Goal: Information Seeking & Learning: Learn about a topic

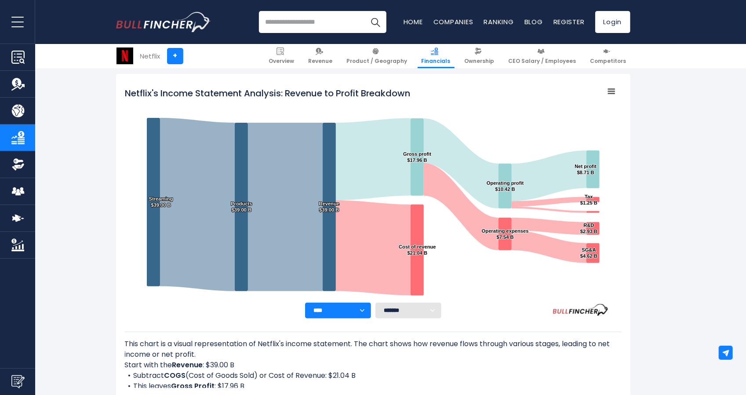
scroll to position [212, 0]
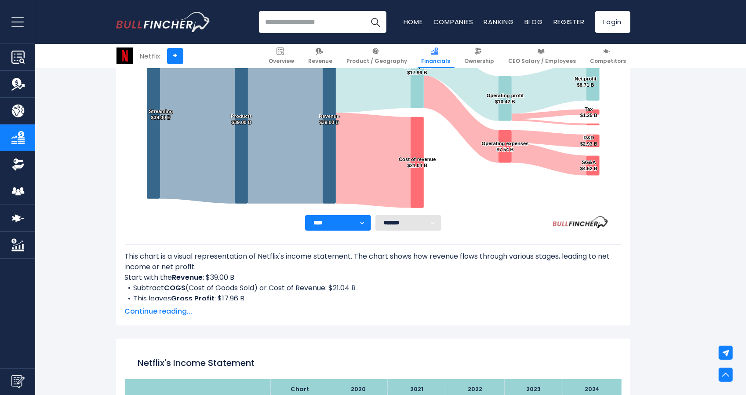
click at [430, 218] on select "******* ** ** ** **" at bounding box center [408, 223] width 66 height 16
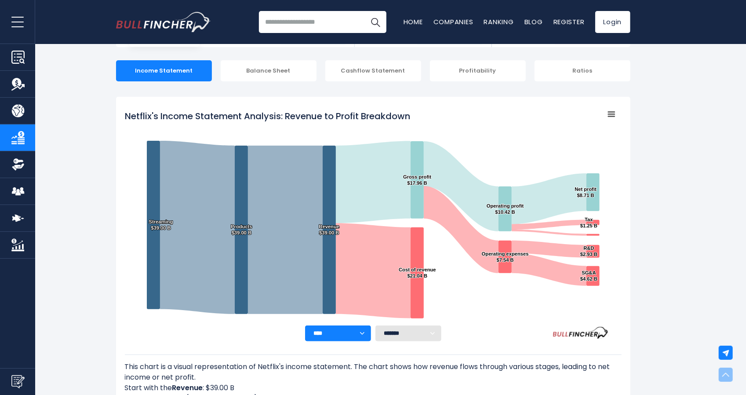
scroll to position [0, 0]
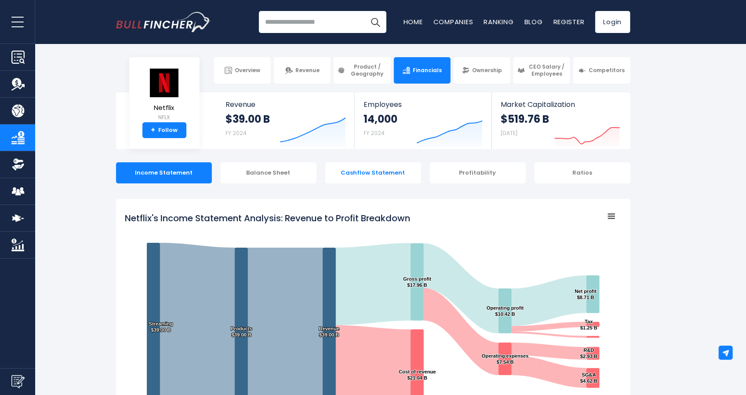
click at [395, 171] on div "Cashflow Statement" at bounding box center [373, 172] width 96 height 21
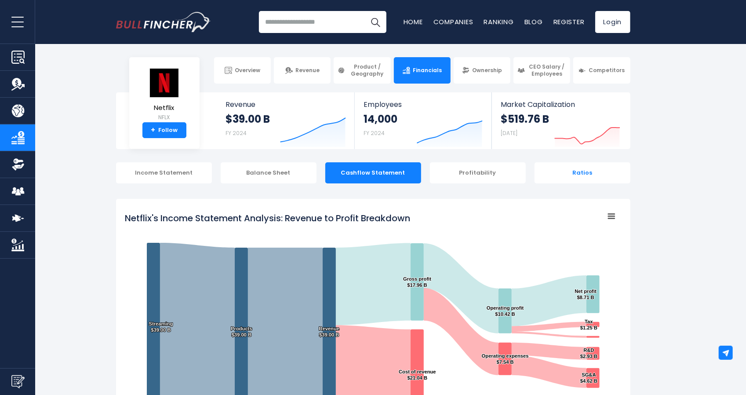
click at [576, 179] on div "Ratios" at bounding box center [583, 172] width 96 height 21
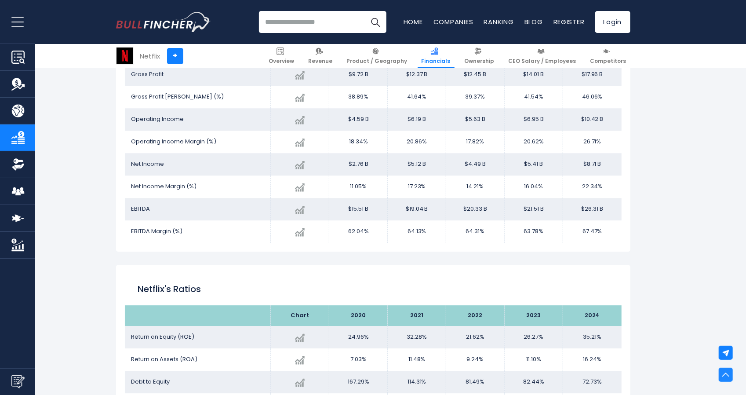
scroll to position [1708, 0]
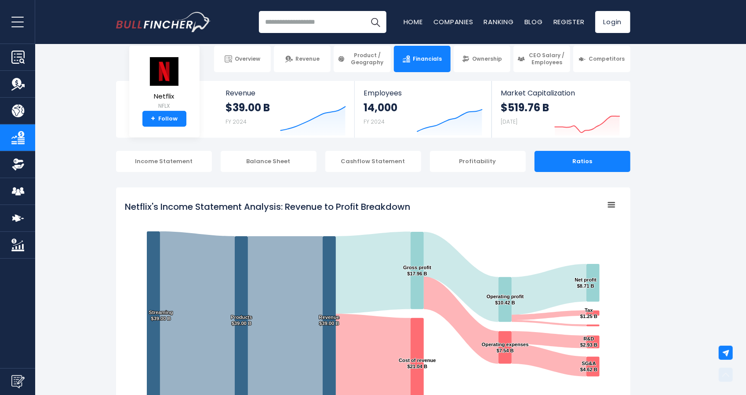
scroll to position [0, 0]
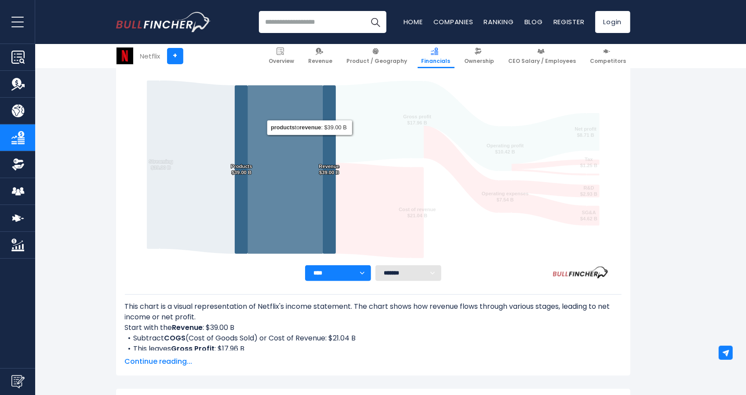
scroll to position [176, 0]
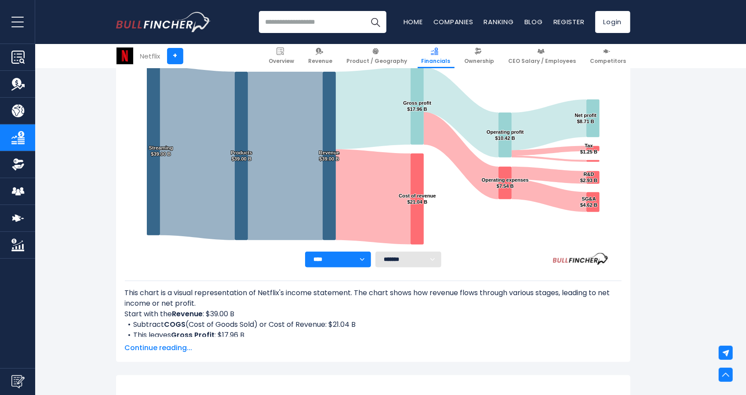
drag, startPoint x: 673, startPoint y: 257, endPoint x: 657, endPoint y: 245, distance: 20.1
